Goal: Check status: Check status

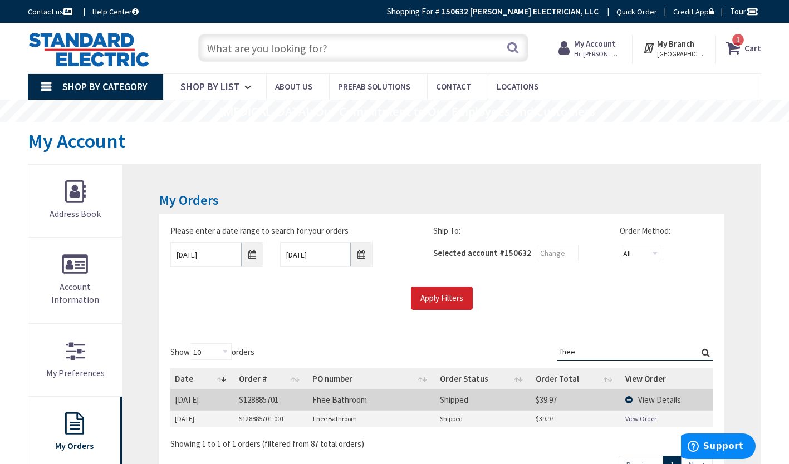
click at [568, 347] on input "fhee" at bounding box center [635, 352] width 156 height 17
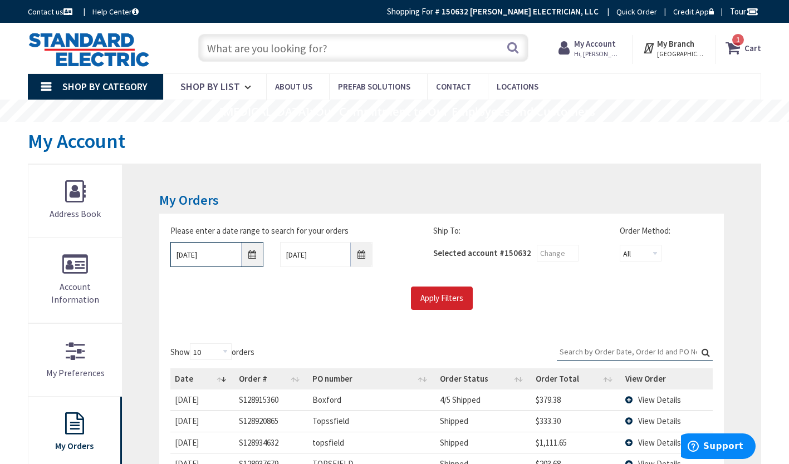
click at [252, 256] on input "09/01/2025" at bounding box center [216, 254] width 93 height 25
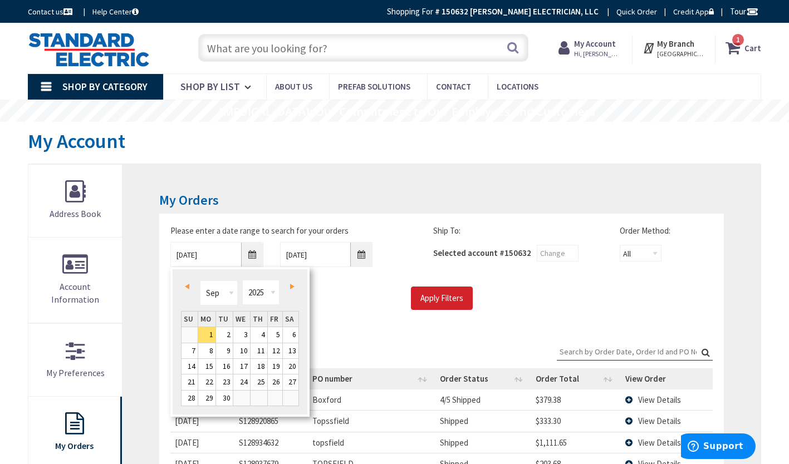
click at [190, 282] on link "Prev" at bounding box center [189, 286] width 15 height 15
click at [298, 286] on div "Prev Next Jan Feb Mar Apr May Jun Jul Aug Sep Oct Nov Dec 1980 1981 1982 1983 1…" at bounding box center [240, 294] width 118 height 33
click at [293, 285] on span "Next" at bounding box center [292, 287] width 4 height 6
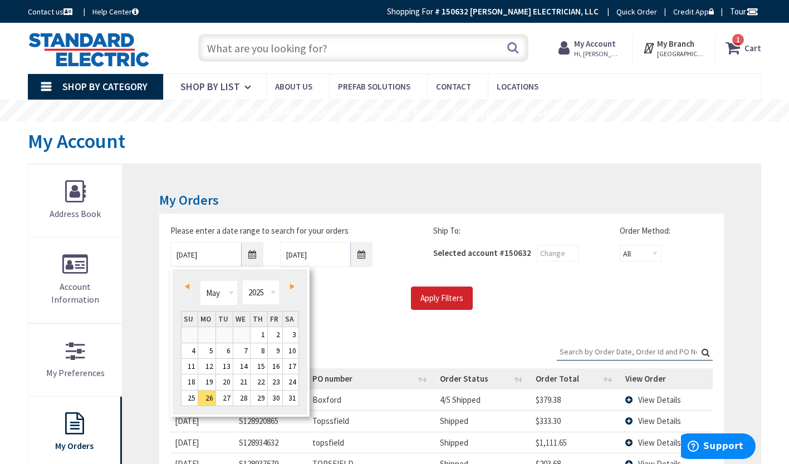
click at [293, 285] on span "Next" at bounding box center [292, 287] width 4 height 6
click at [223, 365] on link "17" at bounding box center [224, 366] width 17 height 15
type input "06/17/2025"
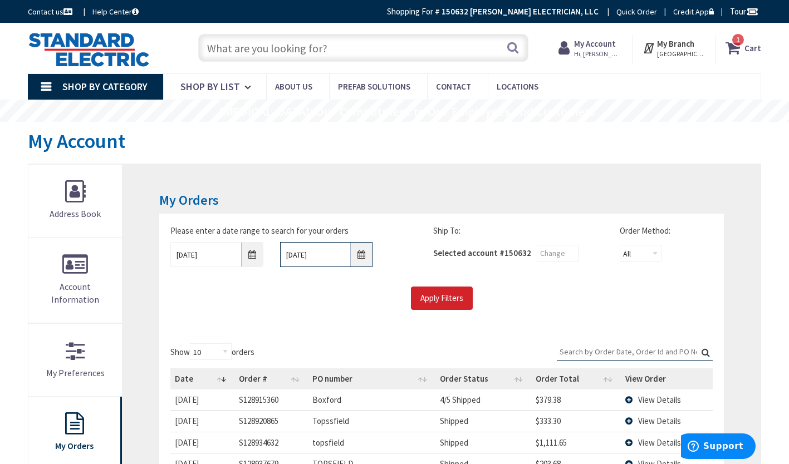
click at [365, 261] on input "10/7/2025" at bounding box center [326, 254] width 93 height 25
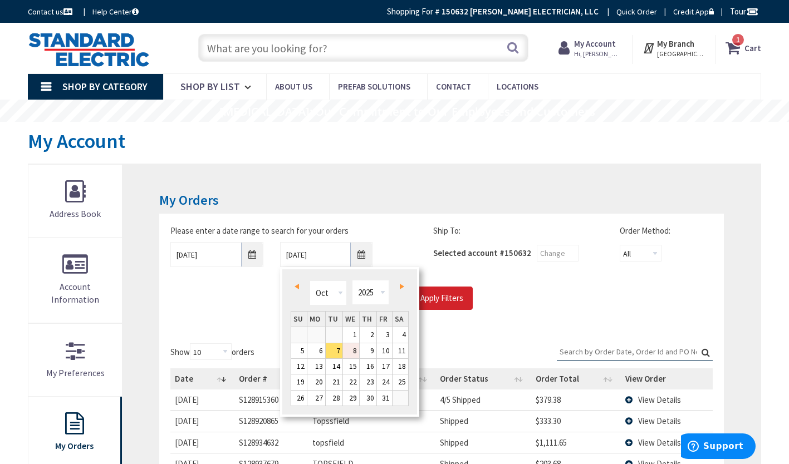
click at [352, 354] on link "8" at bounding box center [351, 351] width 17 height 15
type input "10/08/2025"
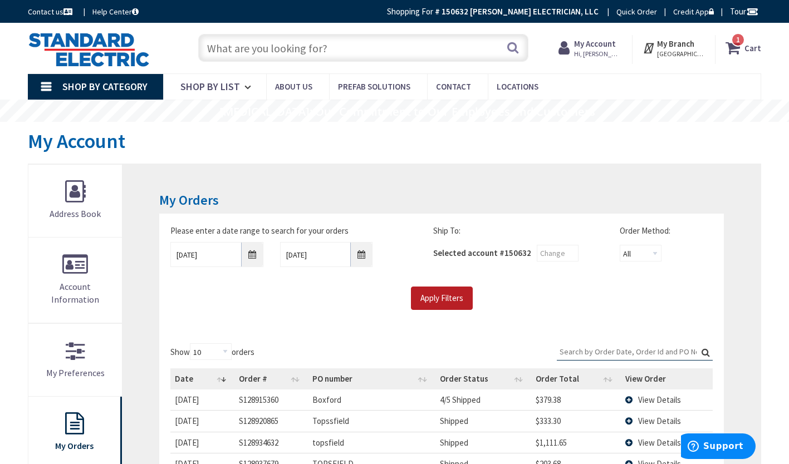
click at [450, 297] on input "Apply Filters" at bounding box center [442, 298] width 62 height 23
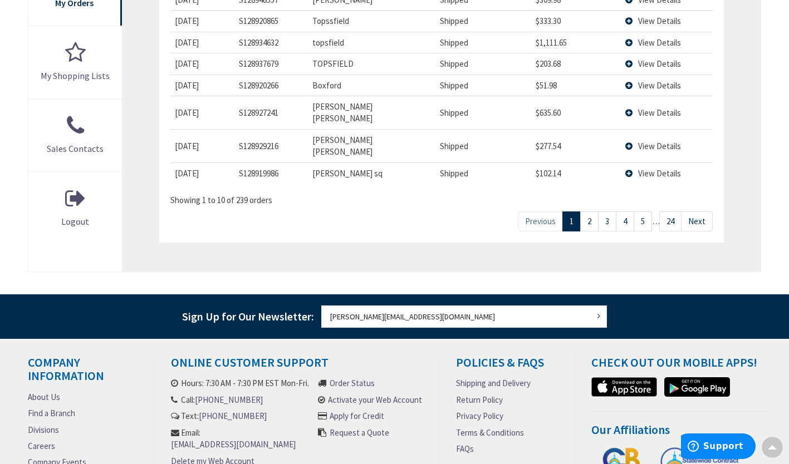
scroll to position [475, 0]
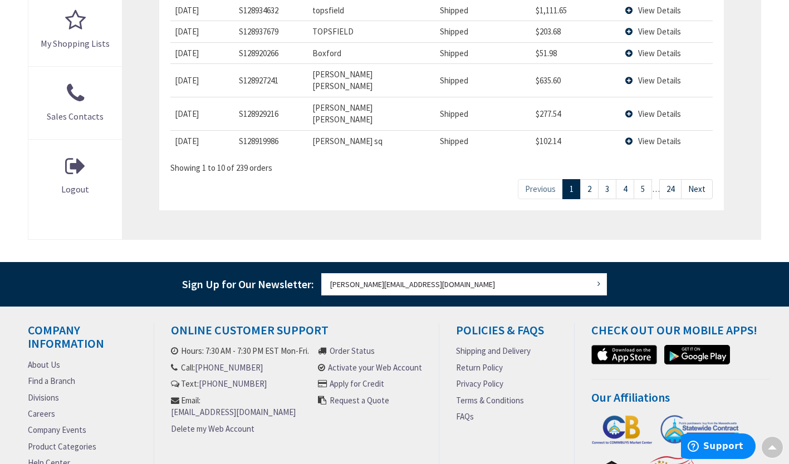
click at [674, 179] on link "24" at bounding box center [670, 188] width 22 height 19
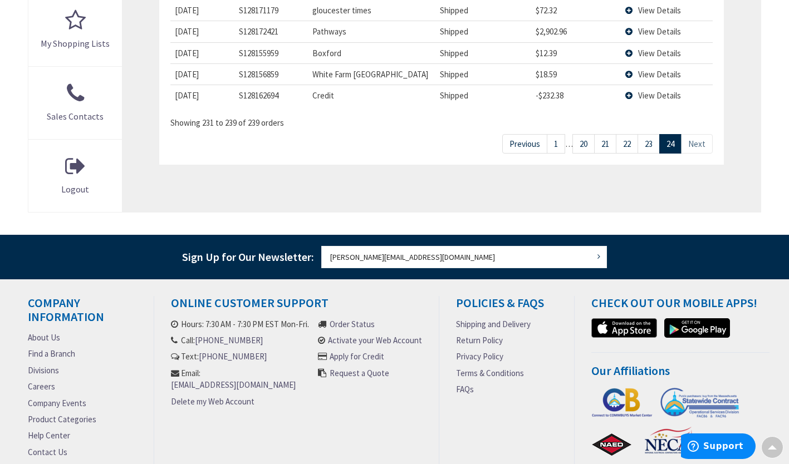
scroll to position [344, 0]
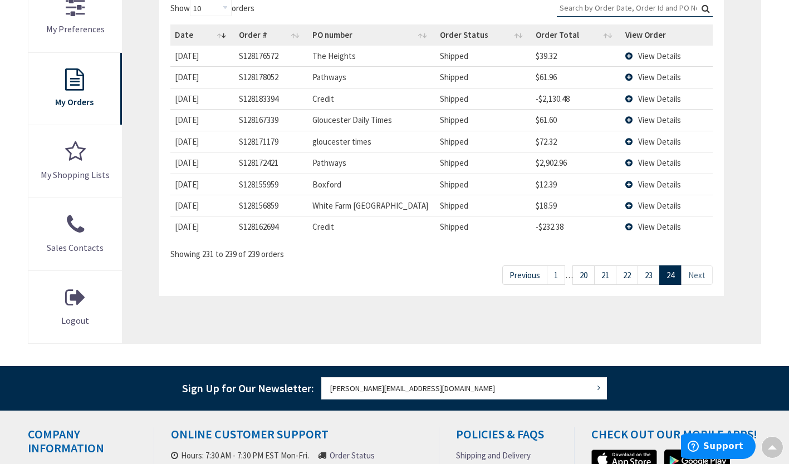
click at [698, 280] on link "Next" at bounding box center [697, 275] width 32 height 19
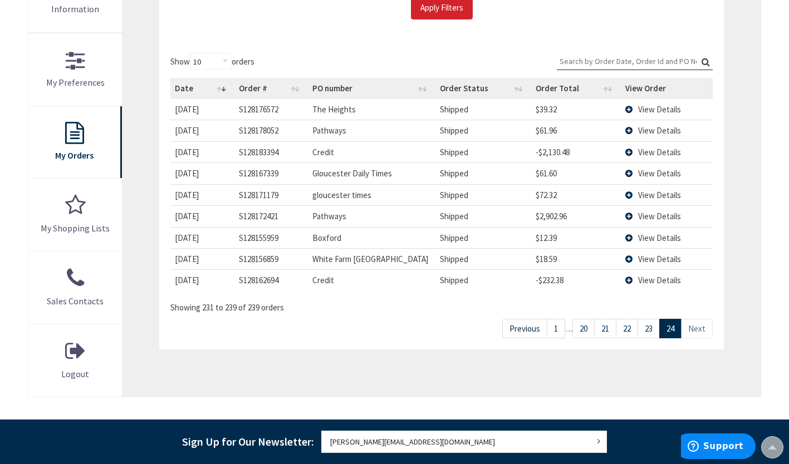
scroll to position [287, 0]
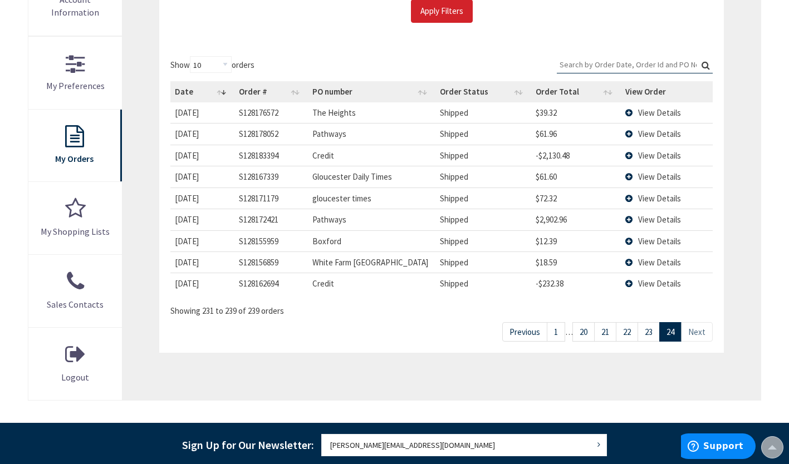
click at [646, 333] on link "23" at bounding box center [649, 331] width 22 height 19
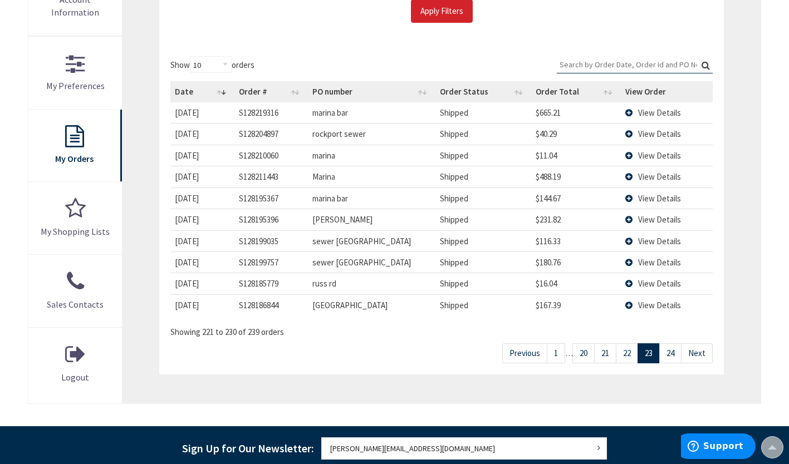
click at [632, 353] on link "22" at bounding box center [627, 353] width 22 height 19
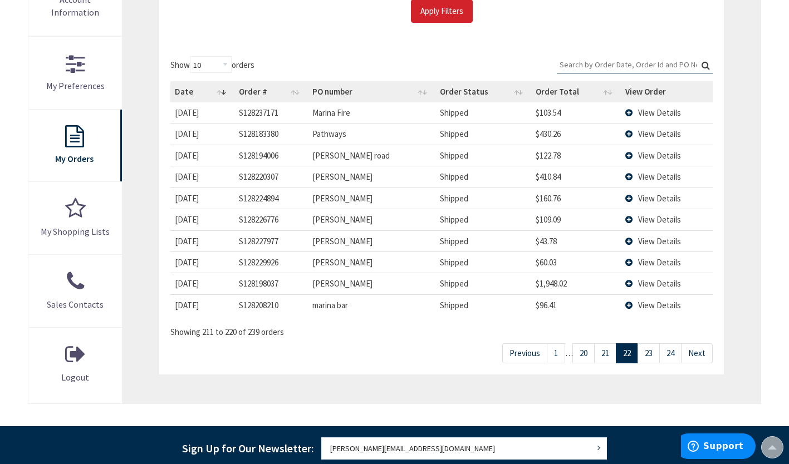
click at [605, 354] on link "21" at bounding box center [605, 353] width 22 height 19
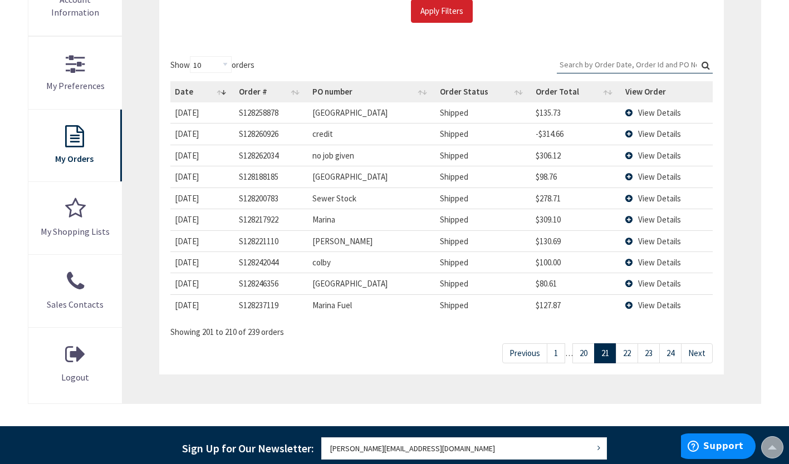
click at [586, 353] on link "20" at bounding box center [583, 353] width 22 height 19
click at [594, 356] on link "19" at bounding box center [597, 353] width 22 height 19
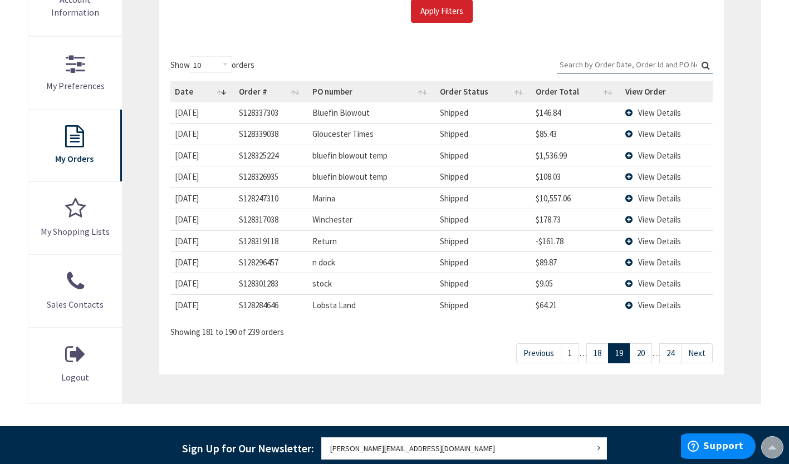
click at [595, 356] on link "18" at bounding box center [597, 353] width 22 height 19
click at [595, 356] on link "17" at bounding box center [597, 353] width 22 height 19
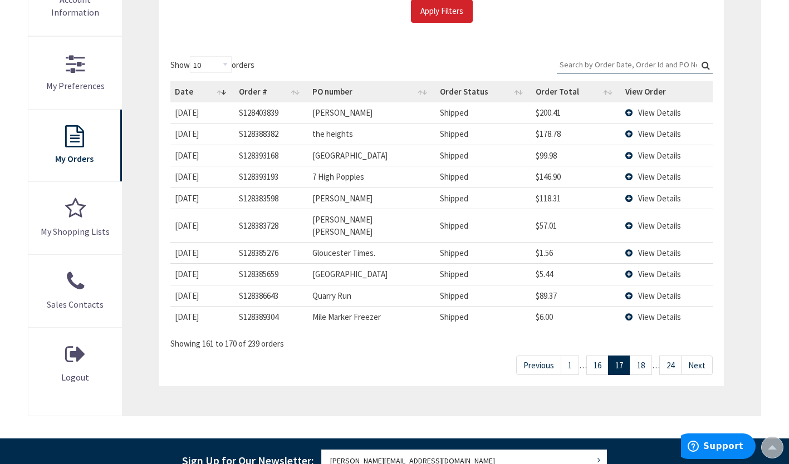
click at [595, 356] on link "16" at bounding box center [597, 365] width 22 height 19
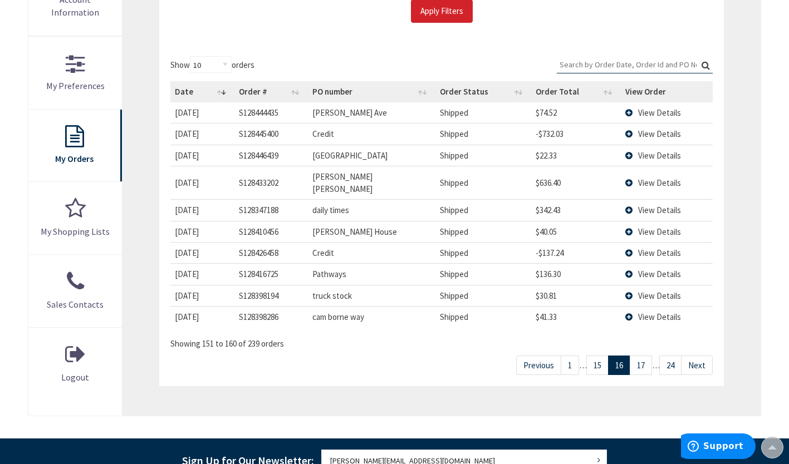
click at [595, 356] on link "15" at bounding box center [597, 365] width 22 height 19
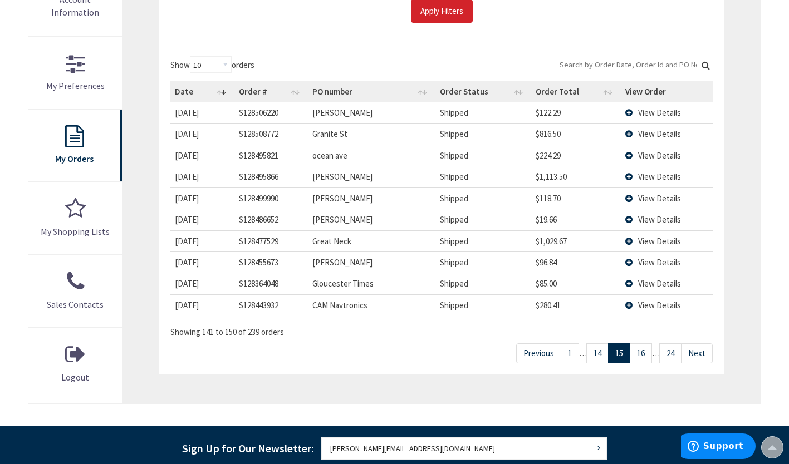
click at [595, 356] on link "14" at bounding box center [597, 353] width 22 height 19
click at [595, 356] on link "13" at bounding box center [597, 353] width 22 height 19
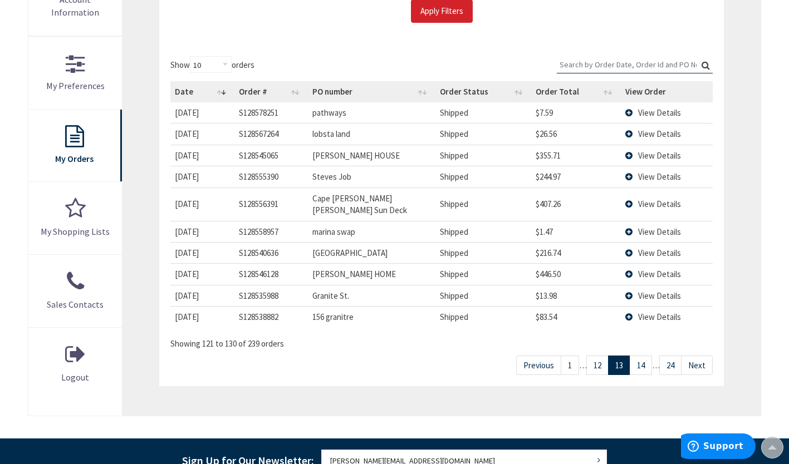
click at [595, 356] on link "12" at bounding box center [597, 365] width 22 height 19
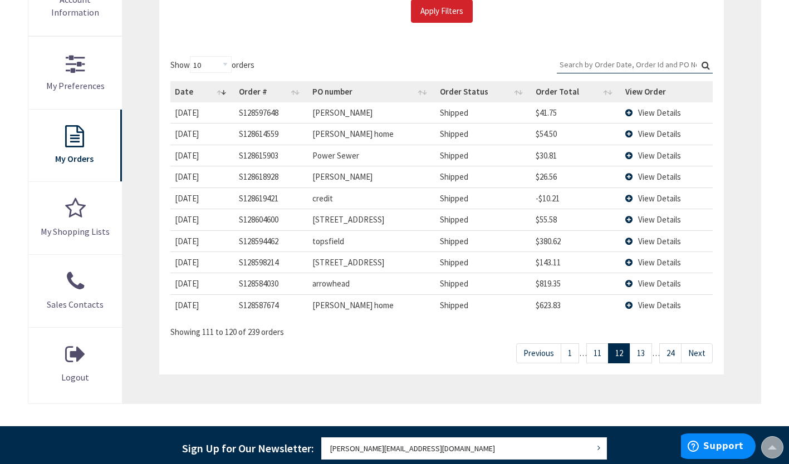
click at [595, 356] on link "11" at bounding box center [597, 353] width 22 height 19
click at [595, 356] on link "10" at bounding box center [597, 353] width 22 height 19
click at [595, 356] on link "9" at bounding box center [599, 353] width 18 height 19
click at [600, 355] on link "8" at bounding box center [603, 353] width 18 height 19
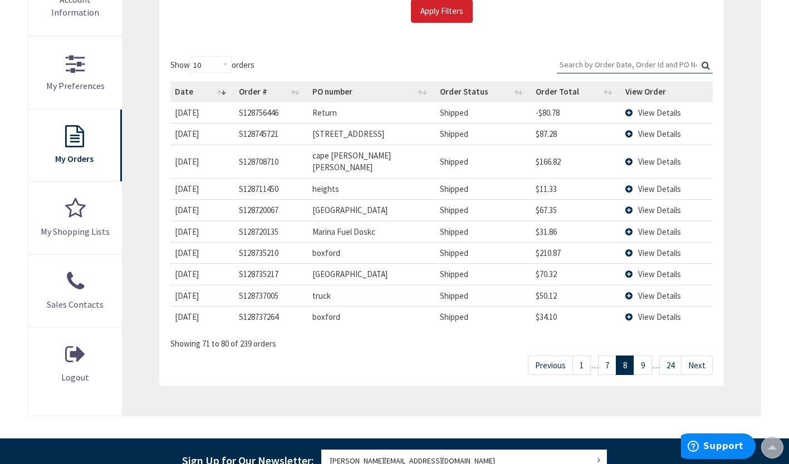
click at [600, 356] on link "7" at bounding box center [607, 365] width 18 height 19
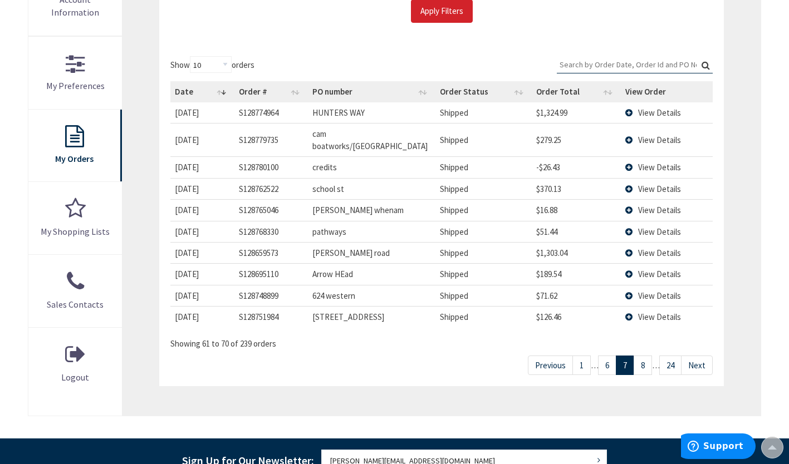
click at [604, 356] on link "6" at bounding box center [607, 365] width 18 height 19
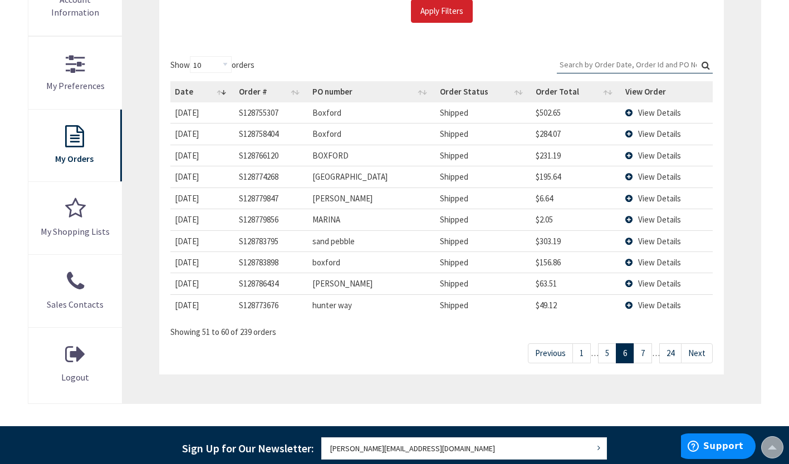
click at [650, 354] on link "7" at bounding box center [643, 353] width 18 height 19
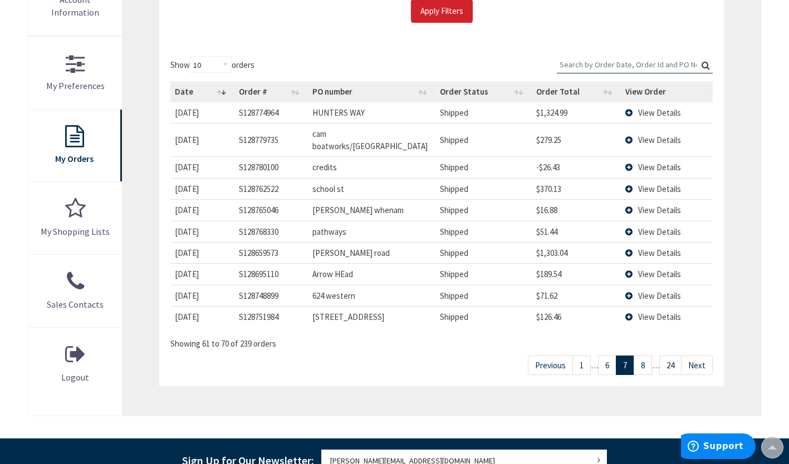
click at [650, 356] on link "8" at bounding box center [643, 365] width 18 height 19
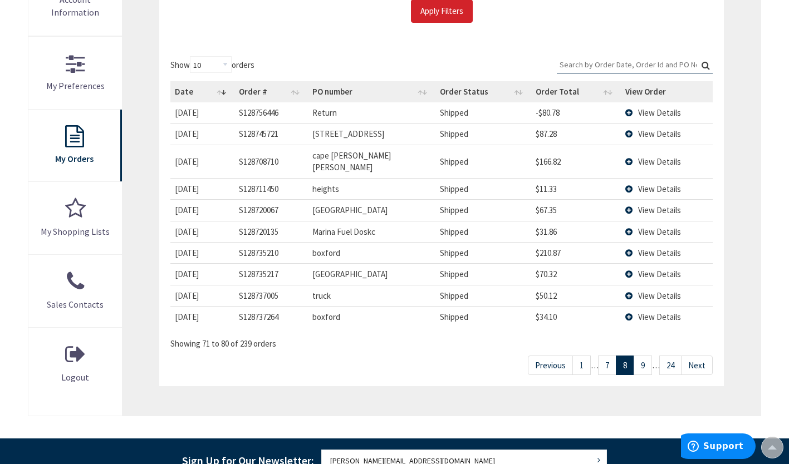
click at [650, 356] on link "9" at bounding box center [643, 365] width 18 height 19
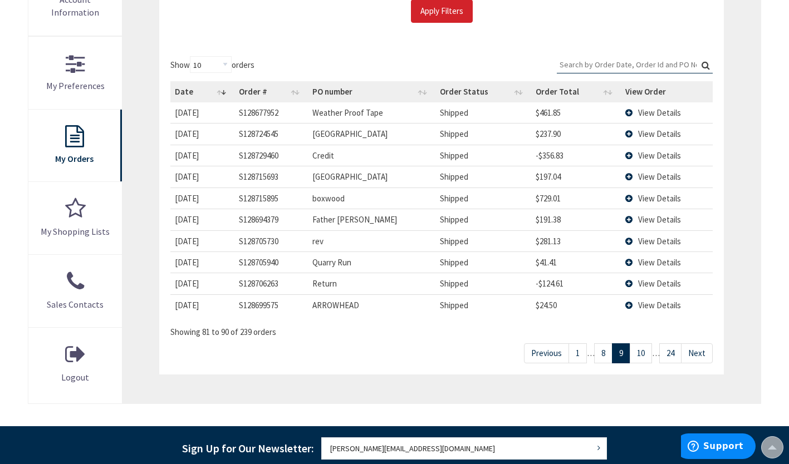
click at [605, 355] on link "8" at bounding box center [603, 353] width 18 height 19
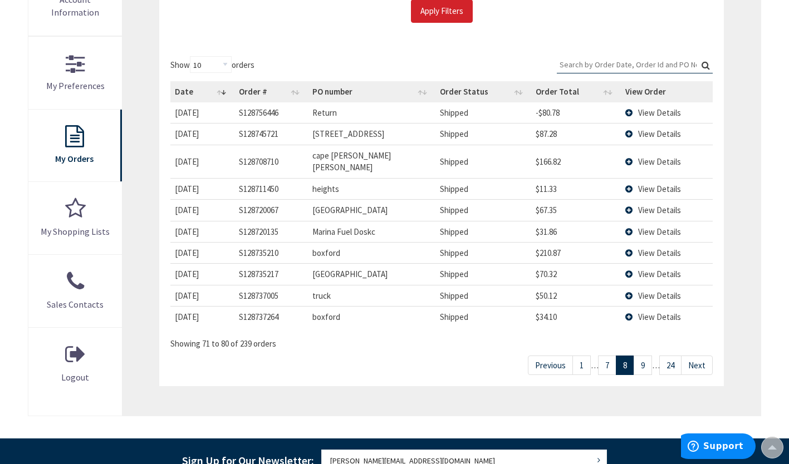
click at [605, 356] on link "7" at bounding box center [607, 365] width 18 height 19
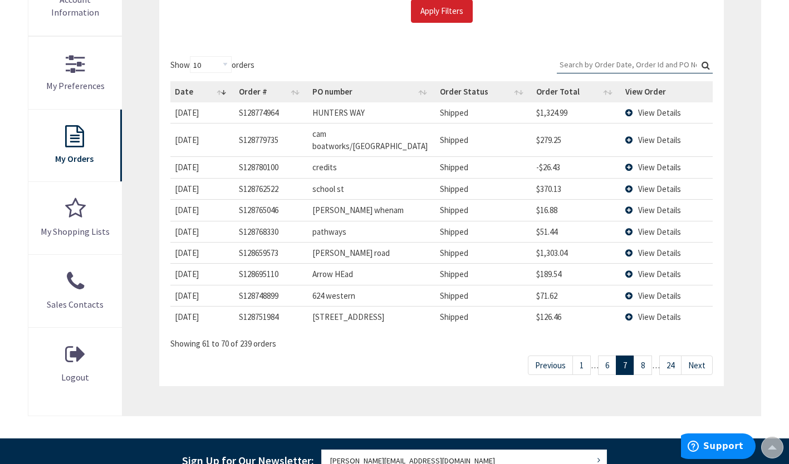
click at [605, 356] on link "6" at bounding box center [607, 365] width 18 height 19
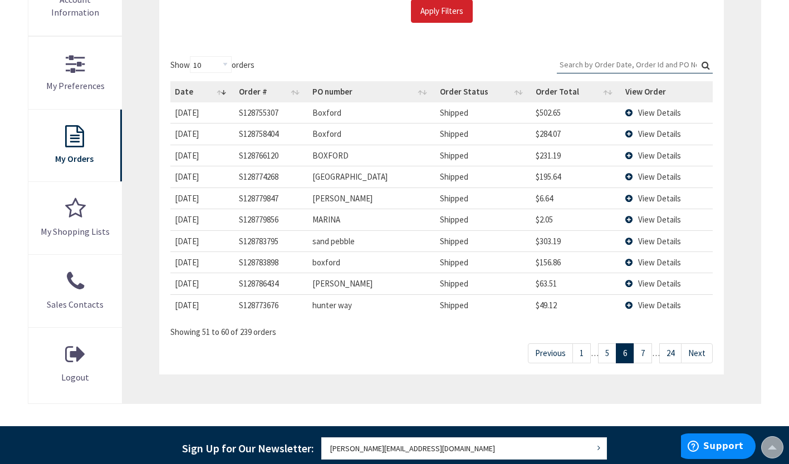
click at [646, 134] on span "View Details" at bounding box center [659, 134] width 43 height 11
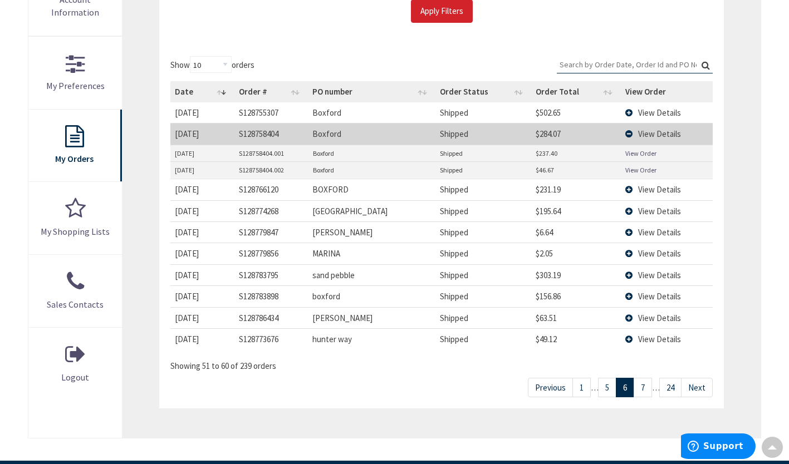
click at [607, 393] on link "5" at bounding box center [607, 387] width 18 height 19
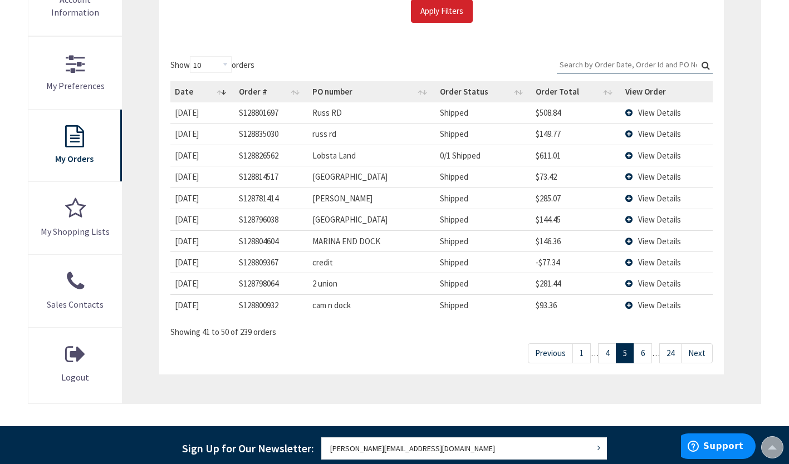
click at [606, 352] on link "4" at bounding box center [607, 353] width 18 height 19
drag, startPoint x: 606, startPoint y: 354, endPoint x: 610, endPoint y: 386, distance: 33.0
drag, startPoint x: 610, startPoint y: 386, endPoint x: 520, endPoint y: 399, distance: 90.5
click at [520, 399] on div "My Orders Please enter a date range to search for your orders 06/17/2025 10/08/…" at bounding box center [441, 140] width 638 height 527
click at [608, 352] on link "3" at bounding box center [607, 353] width 18 height 19
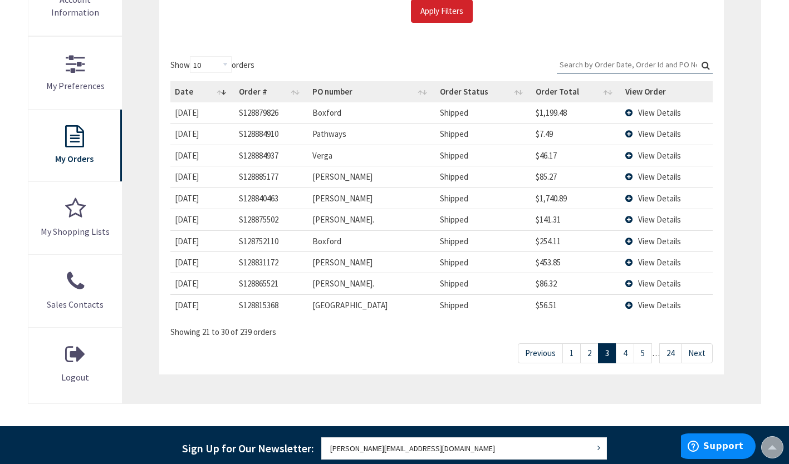
click at [667, 114] on span "View Details" at bounding box center [659, 112] width 43 height 11
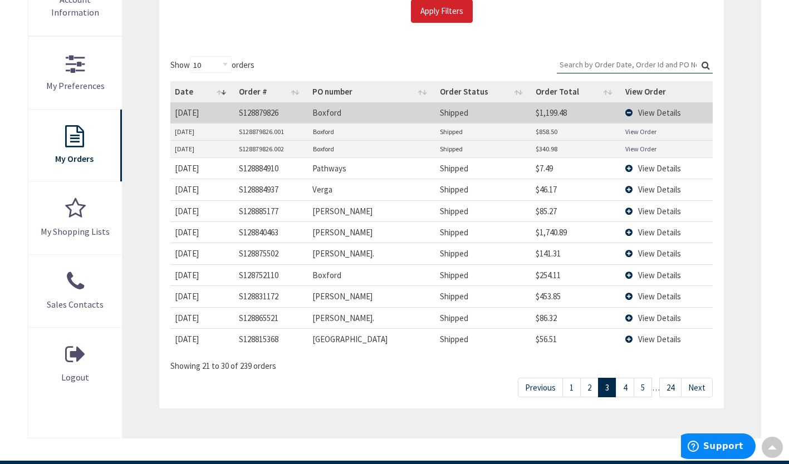
click at [651, 274] on span "View Details" at bounding box center [659, 275] width 43 height 11
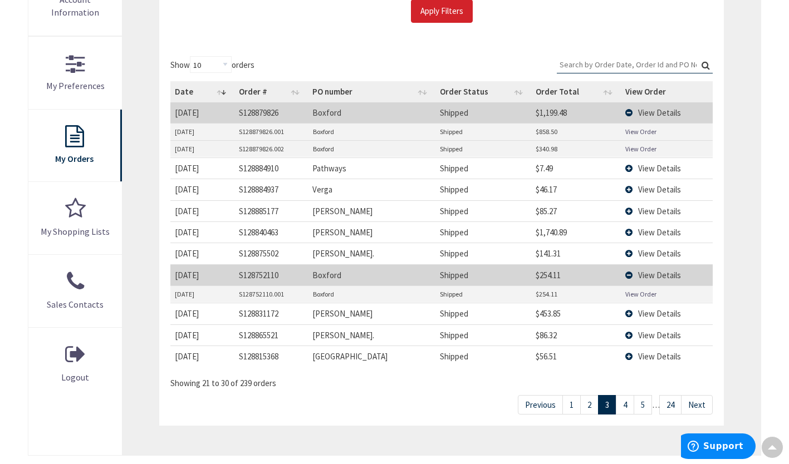
click at [588, 400] on link "2" at bounding box center [589, 404] width 18 height 19
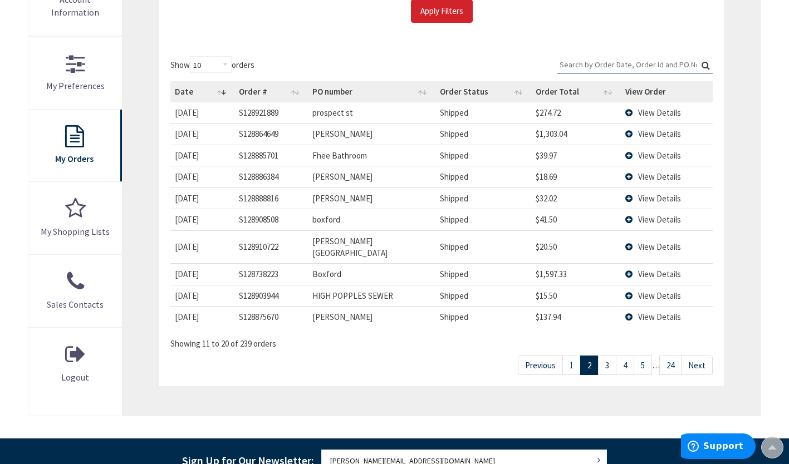
click at [647, 269] on span "View Details" at bounding box center [659, 274] width 43 height 11
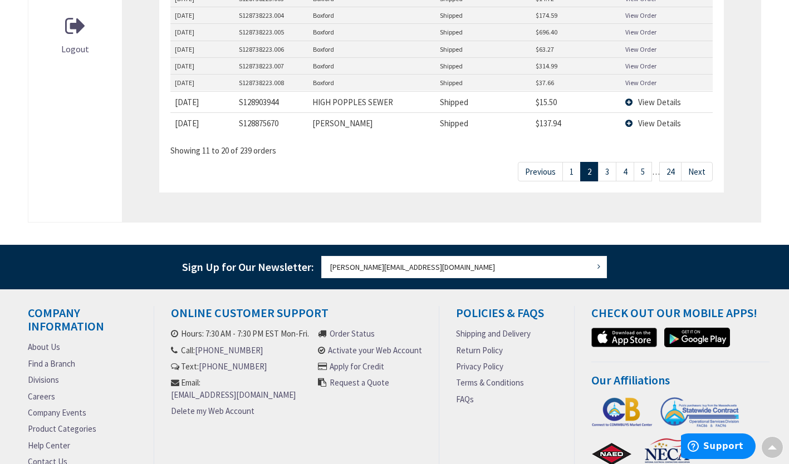
click at [573, 162] on link "1" at bounding box center [571, 171] width 18 height 19
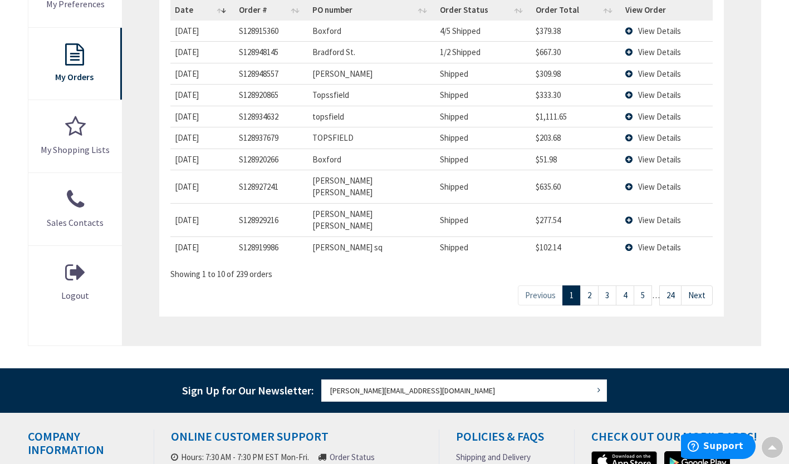
scroll to position [365, 0]
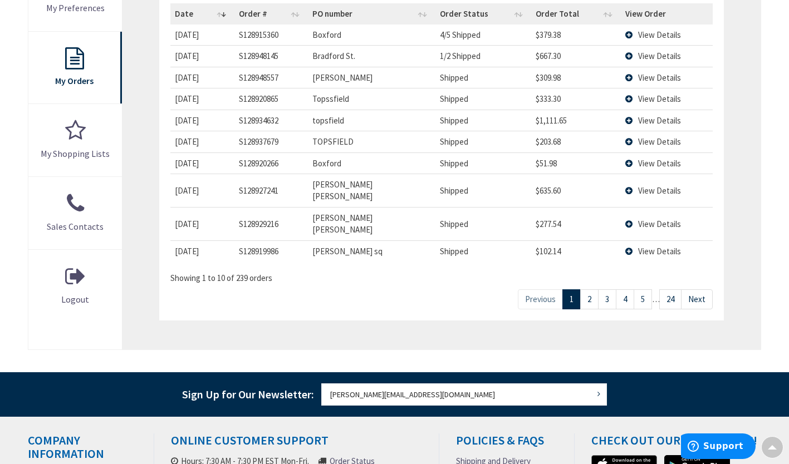
click at [638, 36] on span "View Details" at bounding box center [659, 35] width 43 height 11
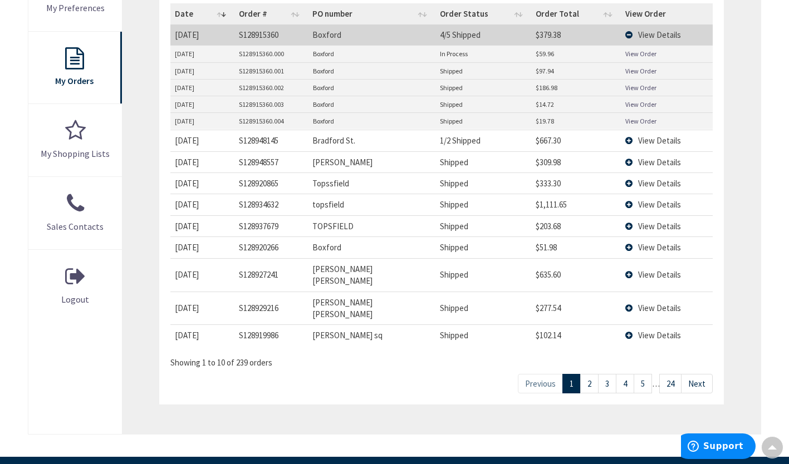
click at [638, 123] on link "View Order" at bounding box center [640, 120] width 31 height 9
click at [639, 51] on link "View Order" at bounding box center [640, 53] width 31 height 9
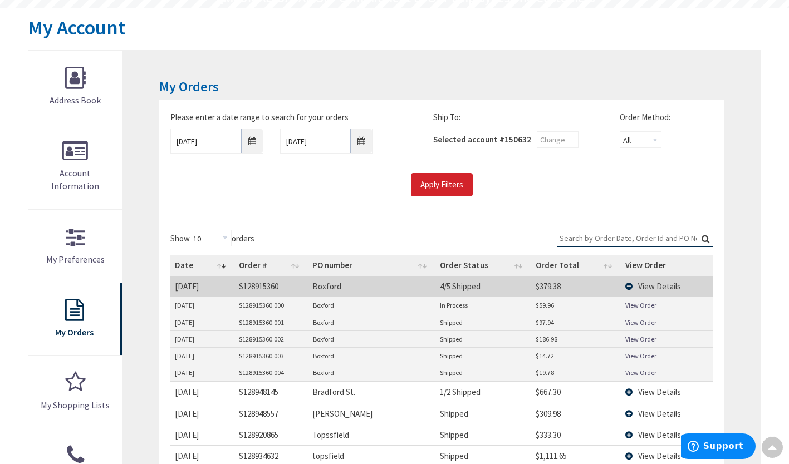
scroll to position [115, 0]
click at [641, 303] on link "View Order" at bounding box center [640, 304] width 31 height 9
click at [640, 369] on link "View Order" at bounding box center [640, 371] width 31 height 9
click at [641, 285] on span "View Details" at bounding box center [659, 285] width 43 height 11
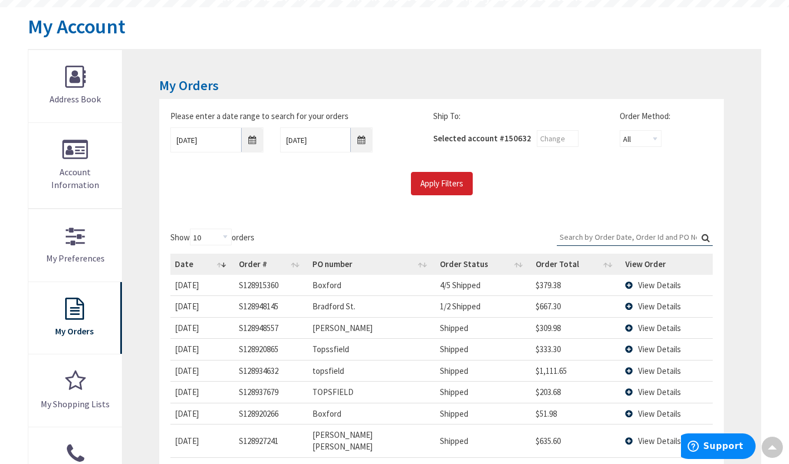
click at [641, 285] on span "View Details" at bounding box center [659, 285] width 43 height 11
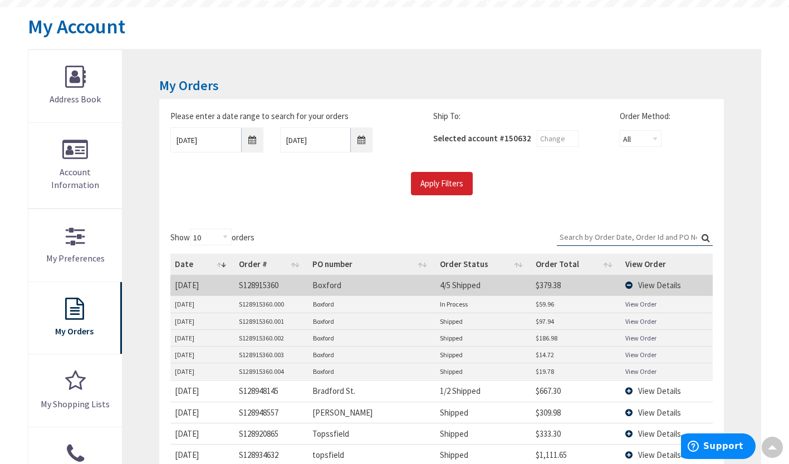
click at [645, 324] on link "View Order" at bounding box center [640, 321] width 31 height 9
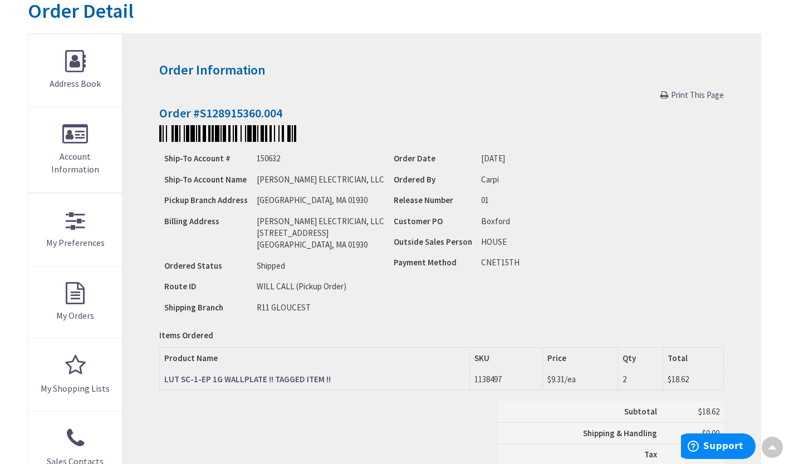
scroll to position [131, 0]
type input "[GEOGRAPHIC_DATA][PERSON_NAME], [GEOGRAPHIC_DATA]"
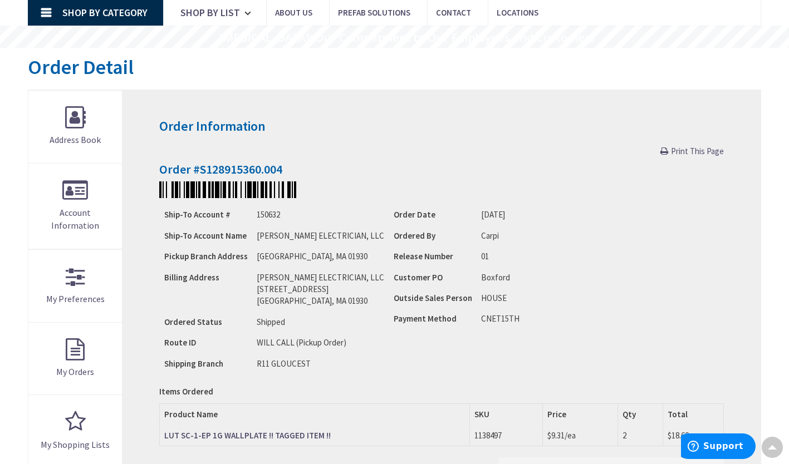
scroll to position [73, 0]
click at [688, 150] on span "Print This Page" at bounding box center [697, 151] width 53 height 11
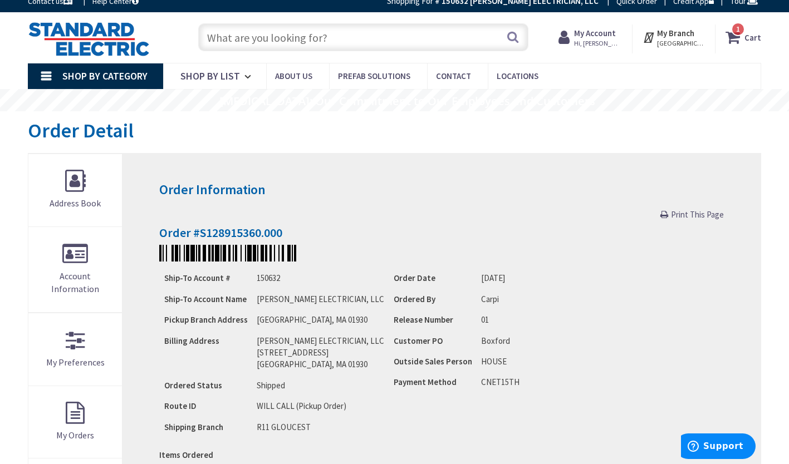
scroll to position [10, 0]
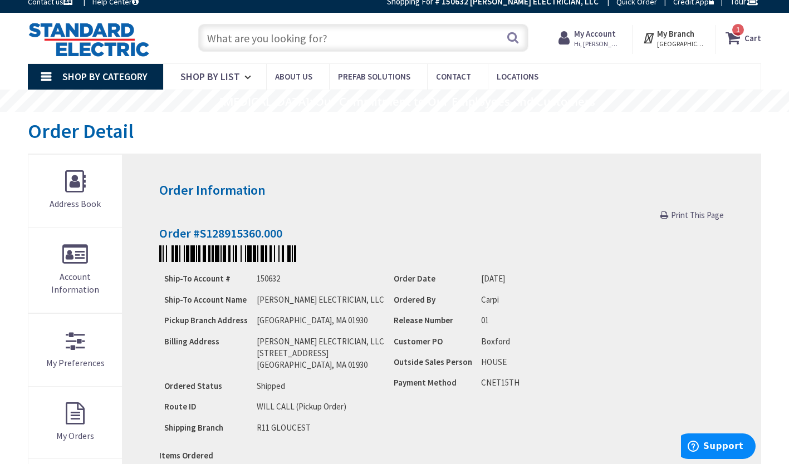
click at [705, 215] on span "Print This Page" at bounding box center [697, 215] width 53 height 11
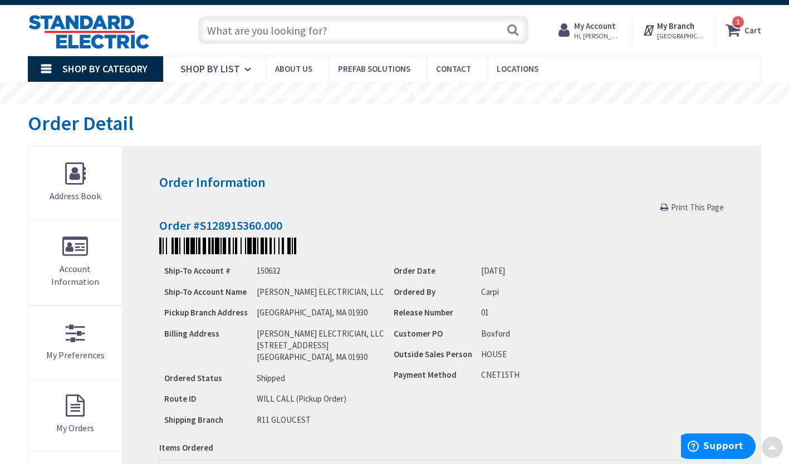
scroll to position [0, 0]
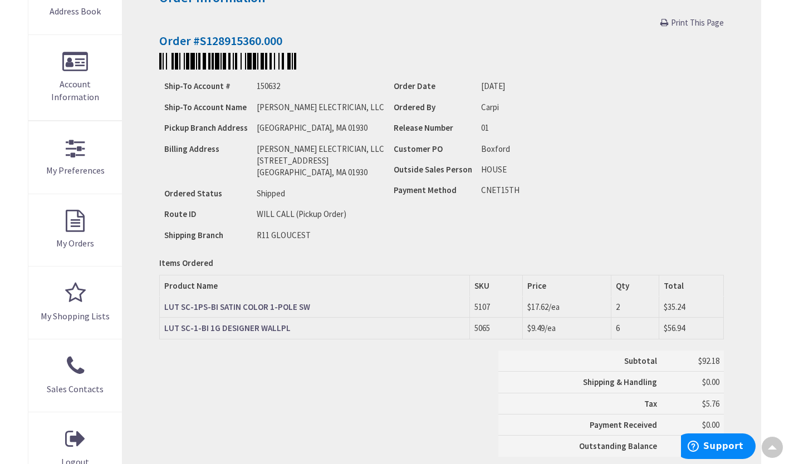
scroll to position [202, 0]
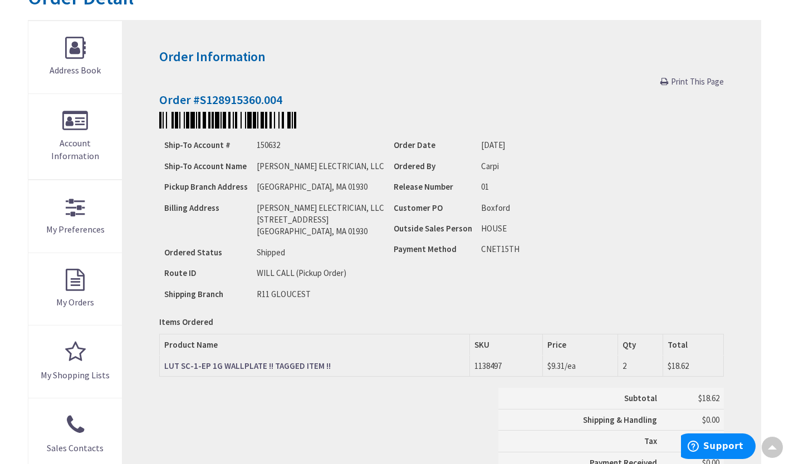
scroll to position [143, 0]
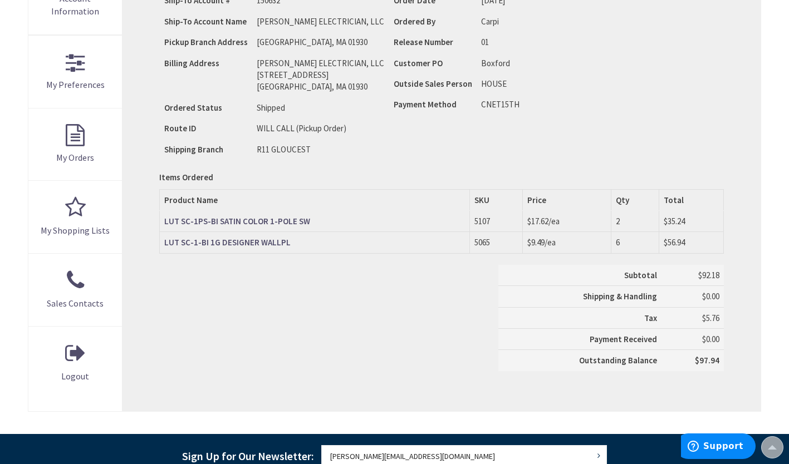
scroll to position [303, 0]
